Goal: Navigation & Orientation: Understand site structure

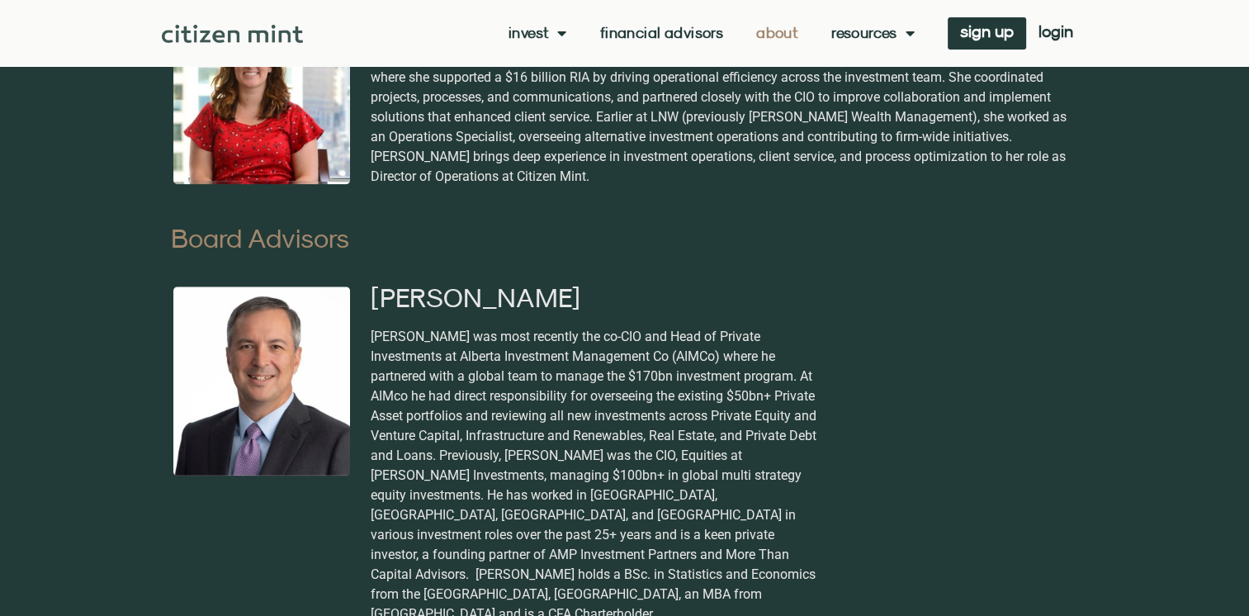
scroll to position [1816, 0]
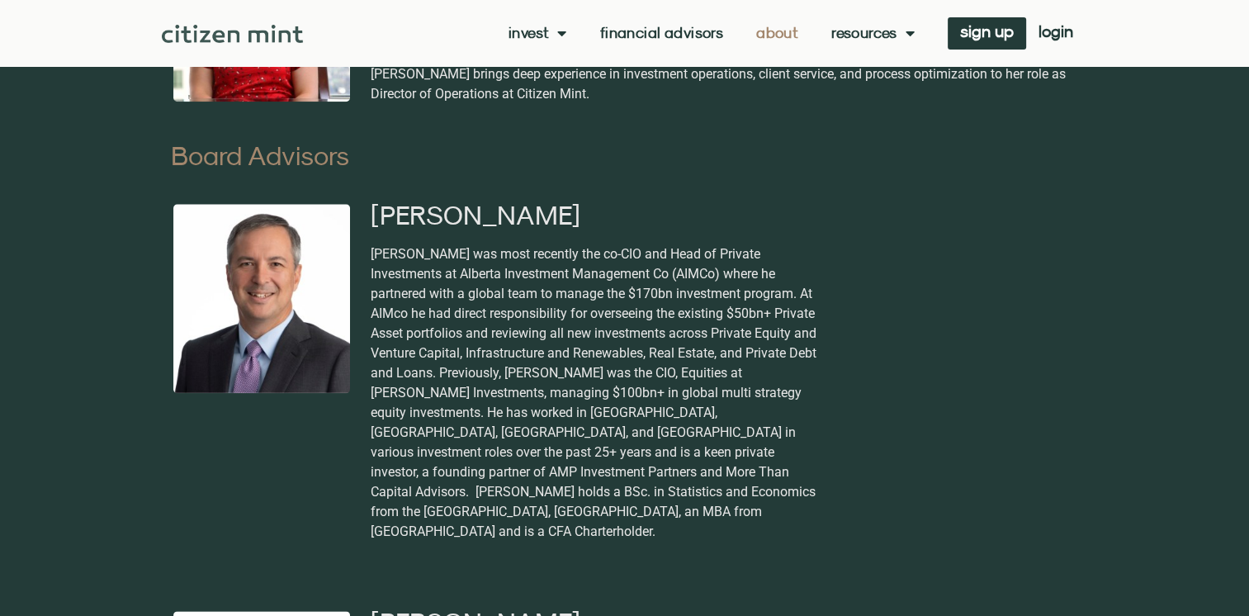
click at [277, 25] on img at bounding box center [232, 34] width 141 height 18
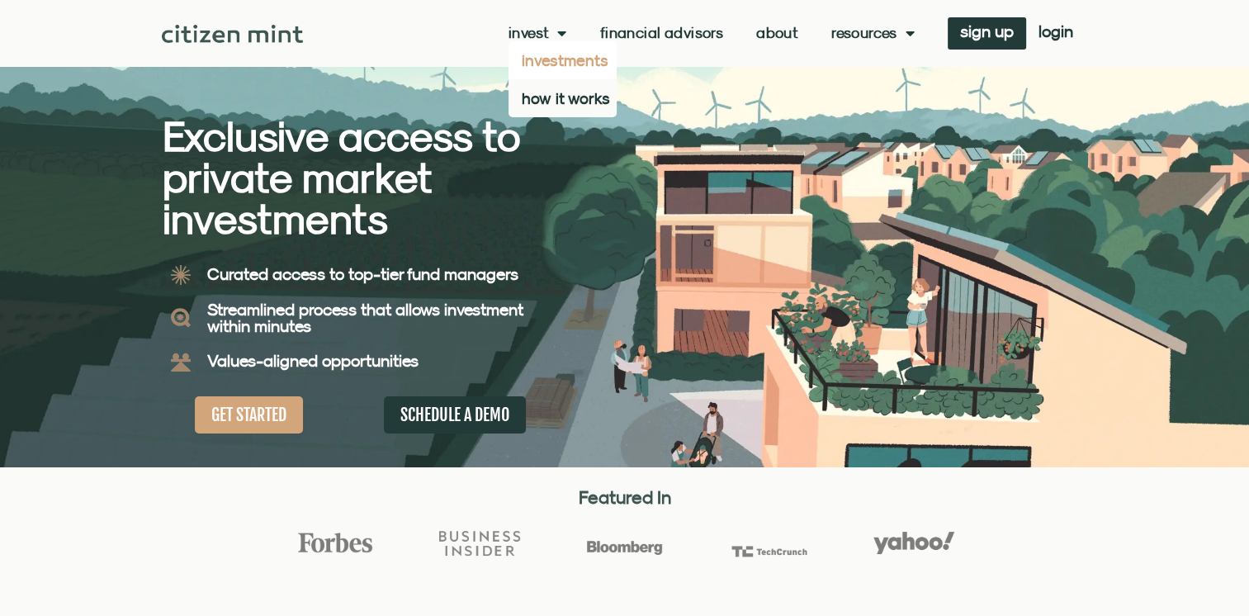
click at [551, 53] on link "investments" at bounding box center [562, 60] width 108 height 38
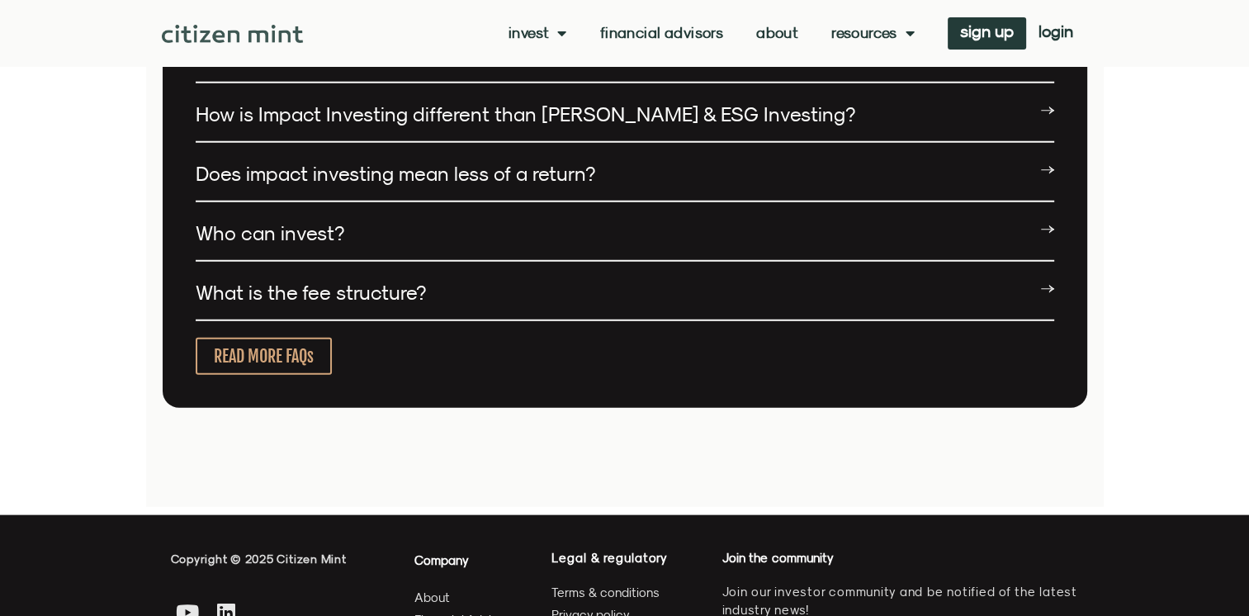
scroll to position [4871, 0]
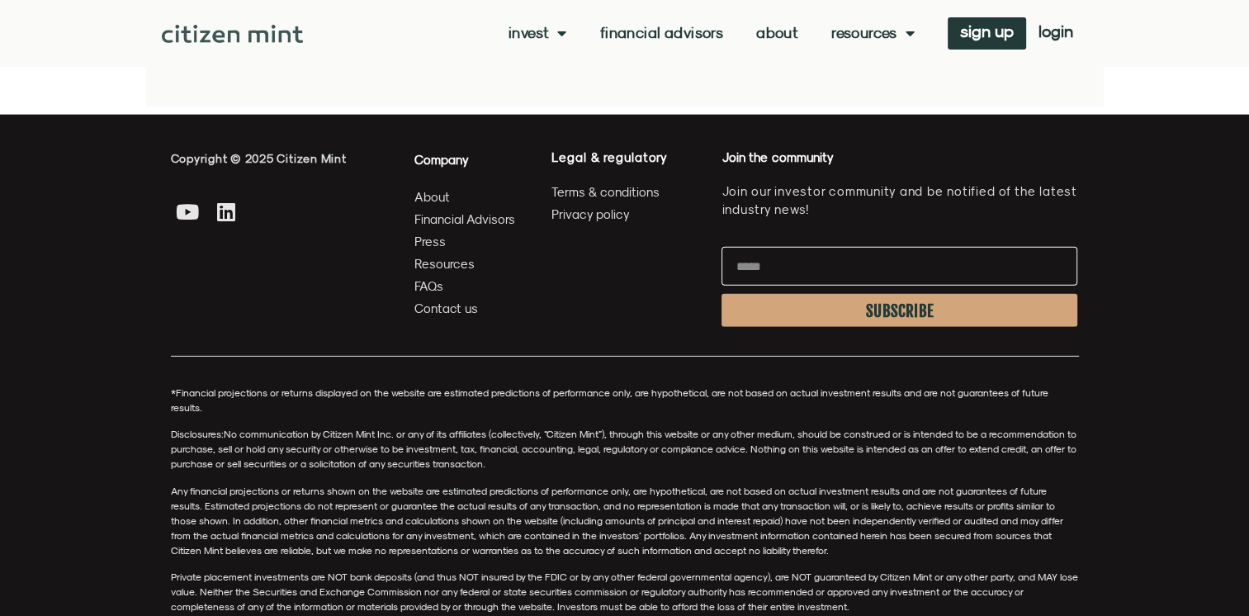
click at [473, 303] on span "Contact us" at bounding box center [446, 308] width 64 height 21
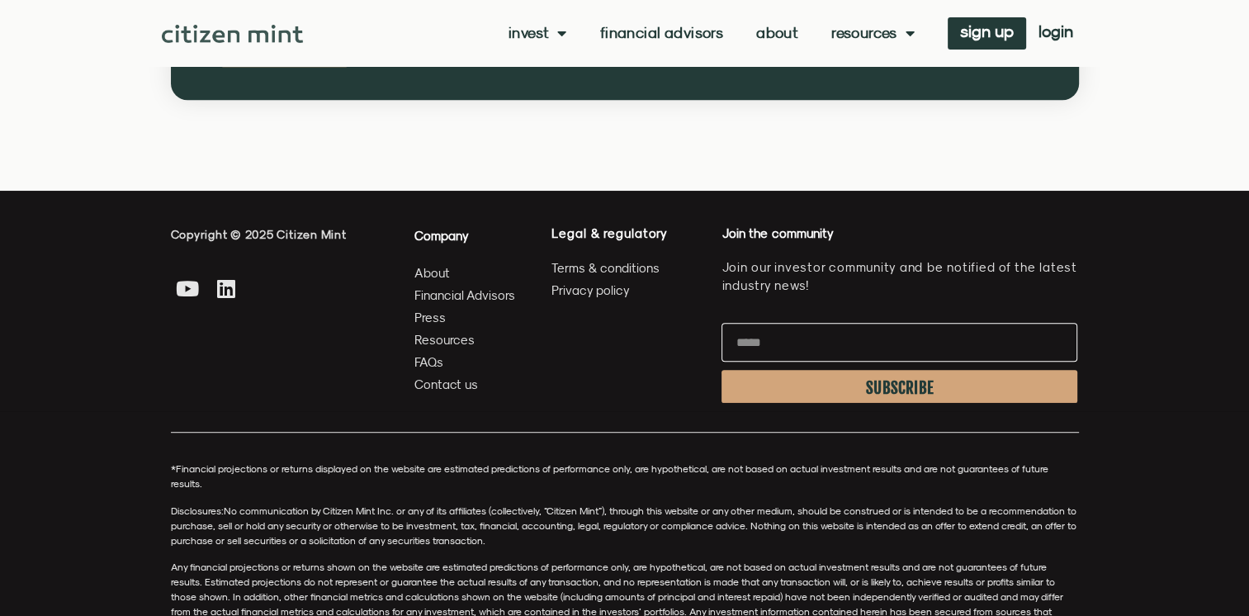
scroll to position [908, 0]
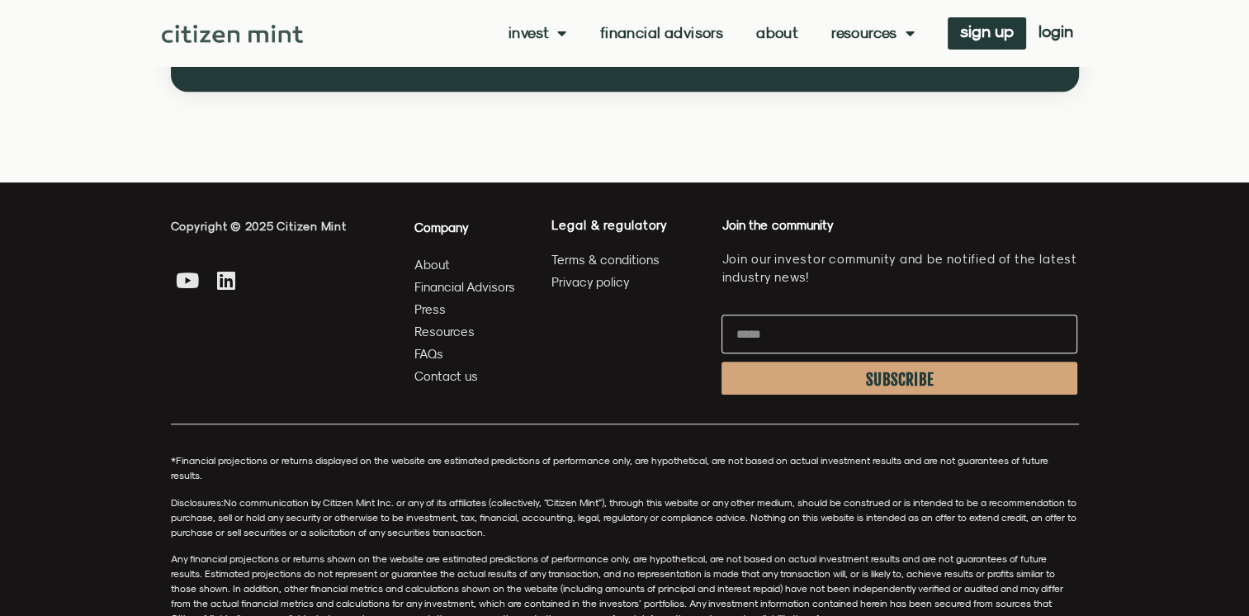
click at [429, 307] on span "Press" at bounding box center [429, 309] width 31 height 21
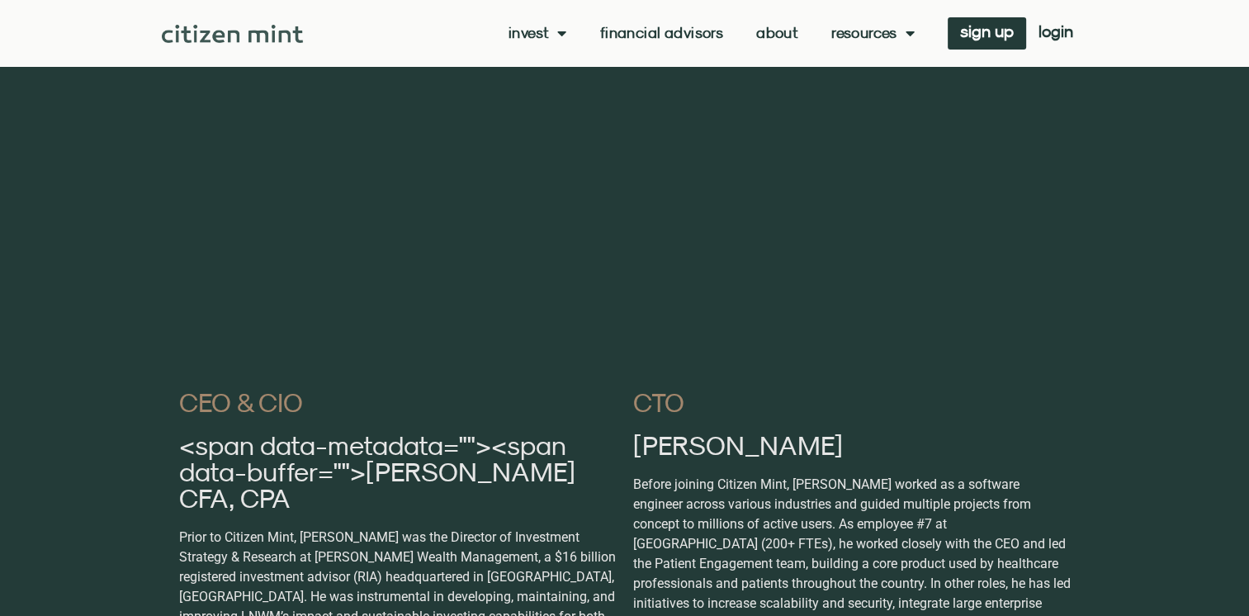
scroll to position [2641, 0]
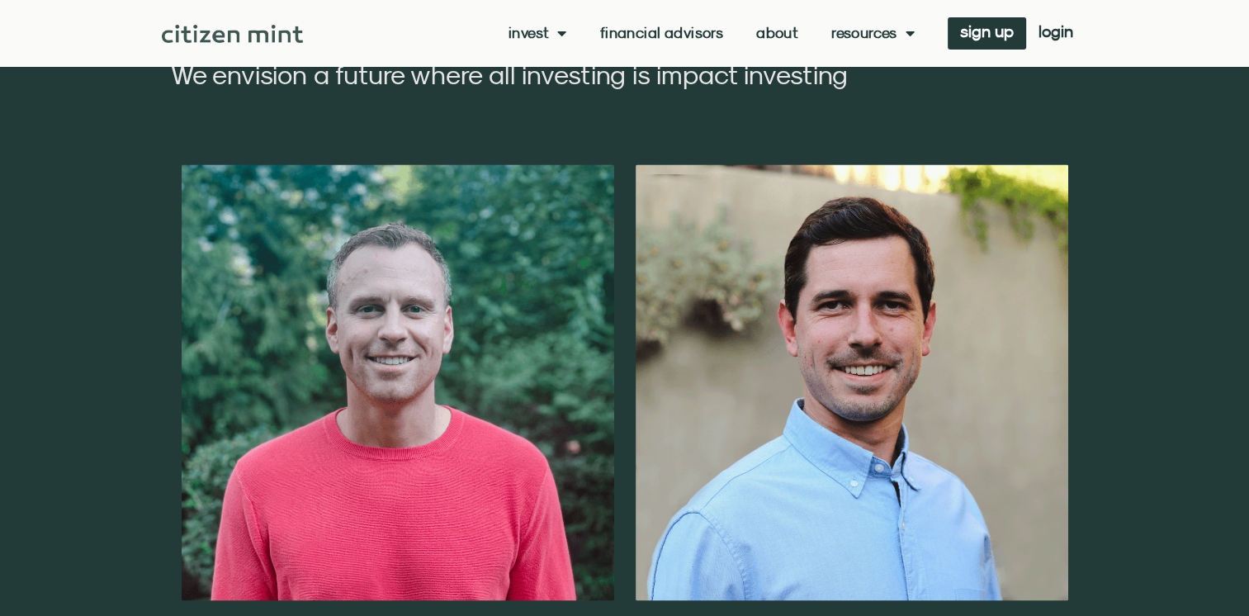
click at [770, 32] on link "About" at bounding box center [777, 33] width 42 height 17
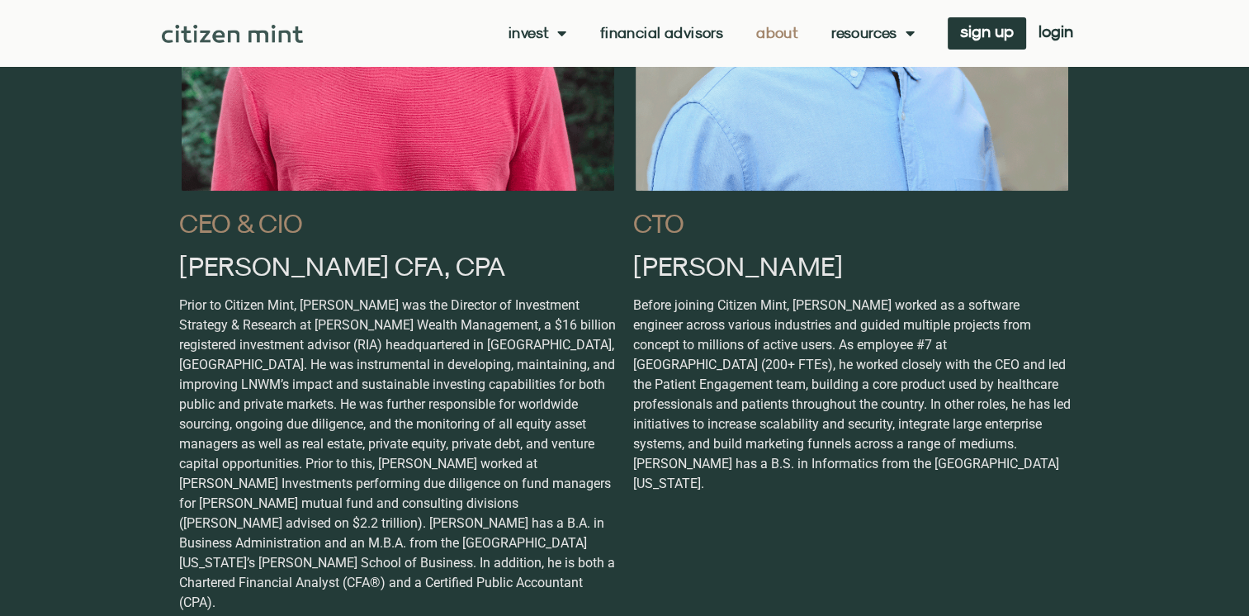
scroll to position [1238, 0]
